Goal: Information Seeking & Learning: Find specific fact

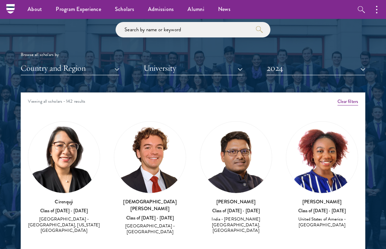
scroll to position [786, 0]
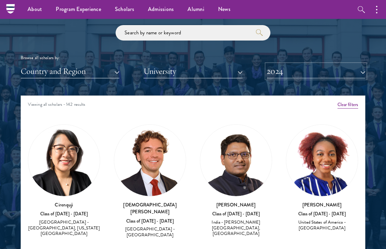
click at [276, 72] on button "2024" at bounding box center [315, 71] width 99 height 14
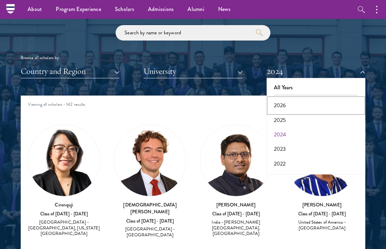
click at [278, 107] on button "2026" at bounding box center [315, 105] width 95 height 14
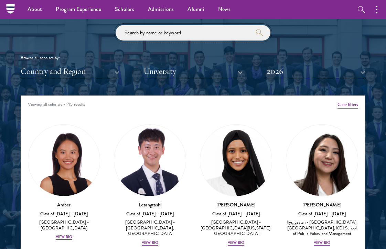
click at [170, 37] on input "search" at bounding box center [193, 32] width 155 height 15
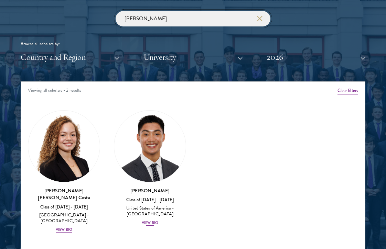
scroll to position [806, 0]
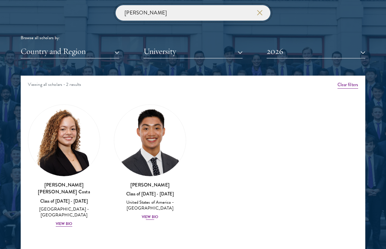
type input "[PERSON_NAME]"
click at [156, 160] on img at bounding box center [150, 141] width 72 height 72
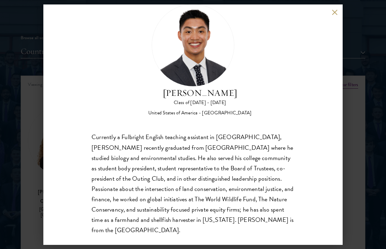
scroll to position [22, 0]
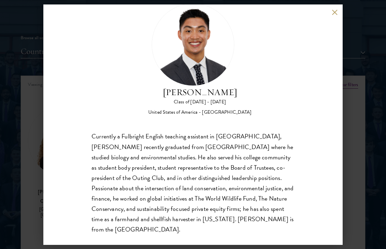
click at [360, 134] on div "[PERSON_NAME] Class of [DATE] - [DATE] [GEOGRAPHIC_DATA] - [GEOGRAPHIC_DATA] Cu…" at bounding box center [193, 124] width 386 height 249
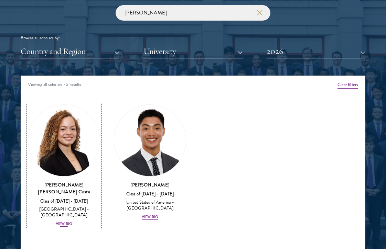
click at [56, 152] on img at bounding box center [64, 141] width 72 height 72
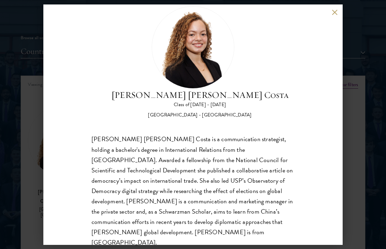
scroll to position [19, 0]
click at [32, 65] on div "[PERSON_NAME] [PERSON_NAME] Costa Class of [DATE] - [DATE] [GEOGRAPHIC_DATA] - …" at bounding box center [193, 124] width 386 height 249
